Goal: Complete application form

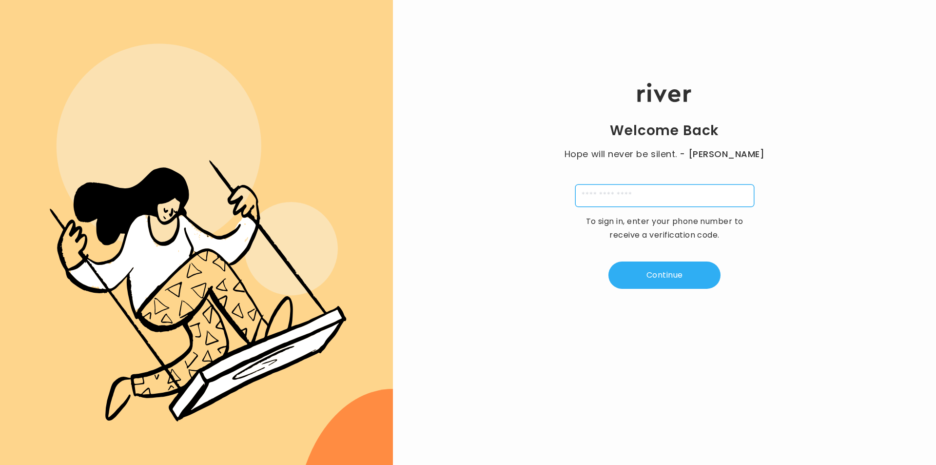
click at [643, 197] on input "tel" at bounding box center [664, 195] width 179 height 22
type input "**********"
click at [673, 277] on button "Continue" at bounding box center [664, 274] width 112 height 27
type input "*"
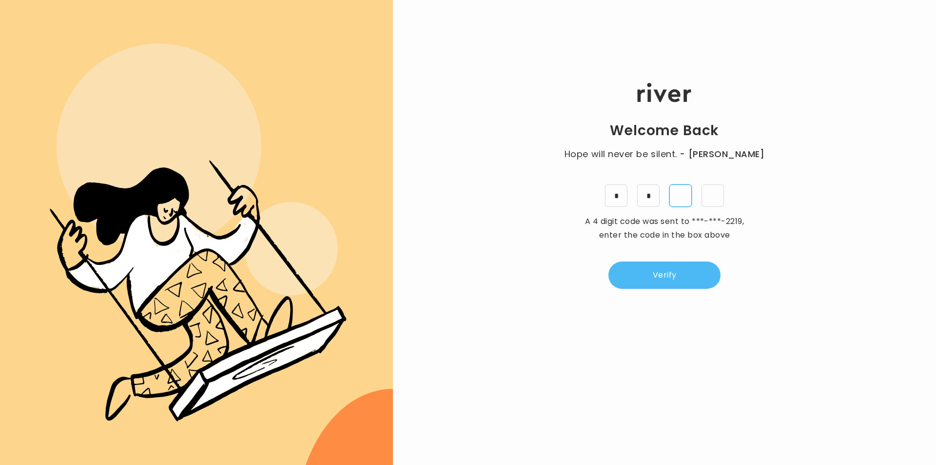
type input "*"
click at [673, 277] on button "Verify" at bounding box center [664, 274] width 112 height 27
